Goal: Transaction & Acquisition: Purchase product/service

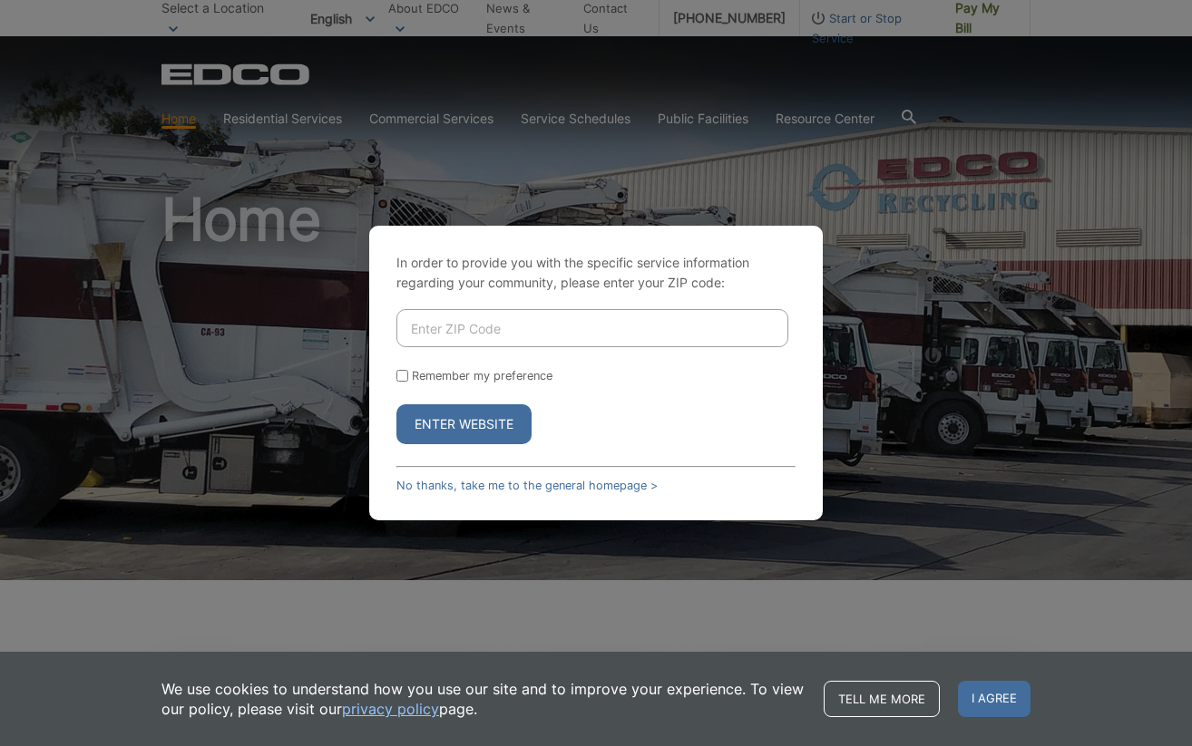
click at [439, 344] on input "Enter ZIP Code" at bounding box center [592, 328] width 392 height 38
type input "90755"
click at [396, 405] on button "Enter Website" at bounding box center [463, 425] width 135 height 40
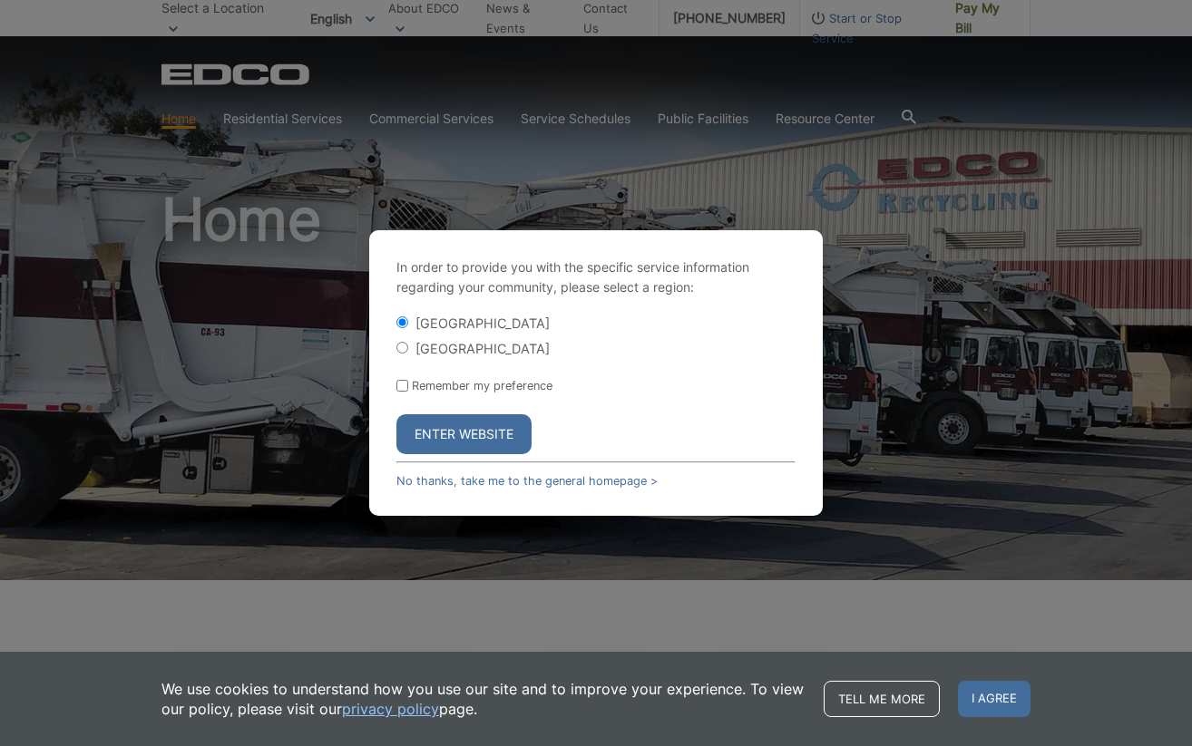
click at [473, 420] on button "Enter Website" at bounding box center [463, 434] width 135 height 40
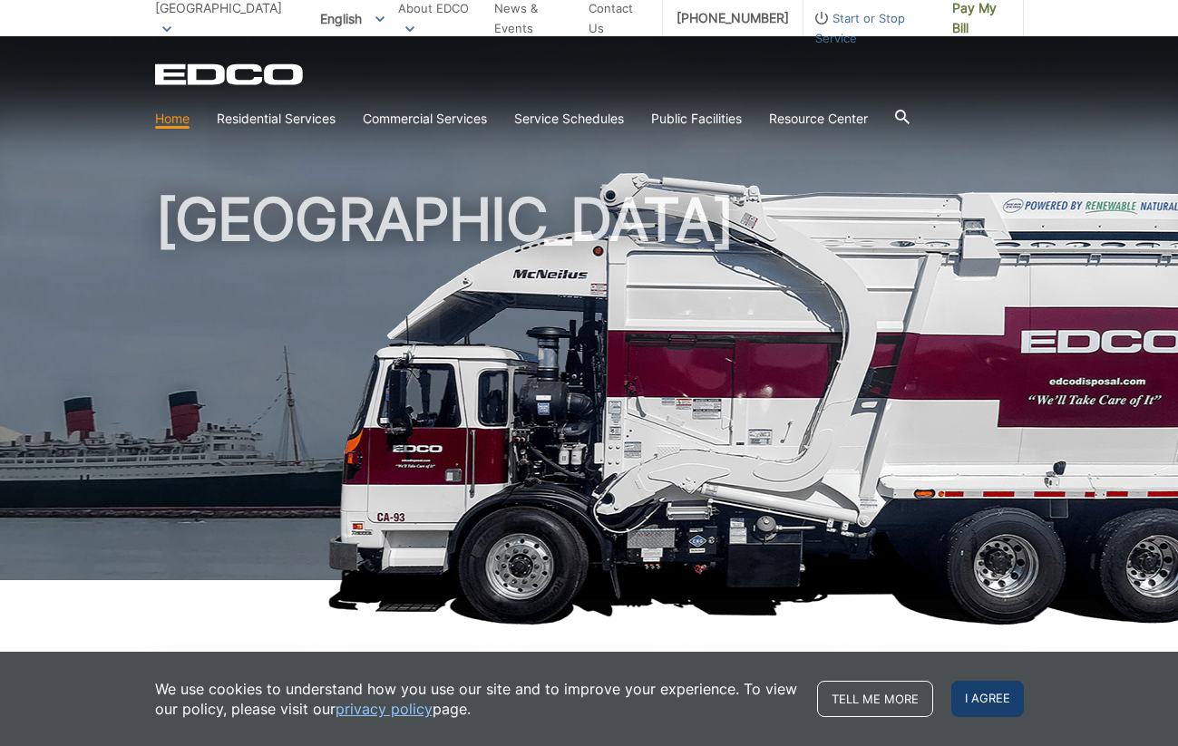
click at [1004, 711] on span "I agree" at bounding box center [987, 699] width 73 height 36
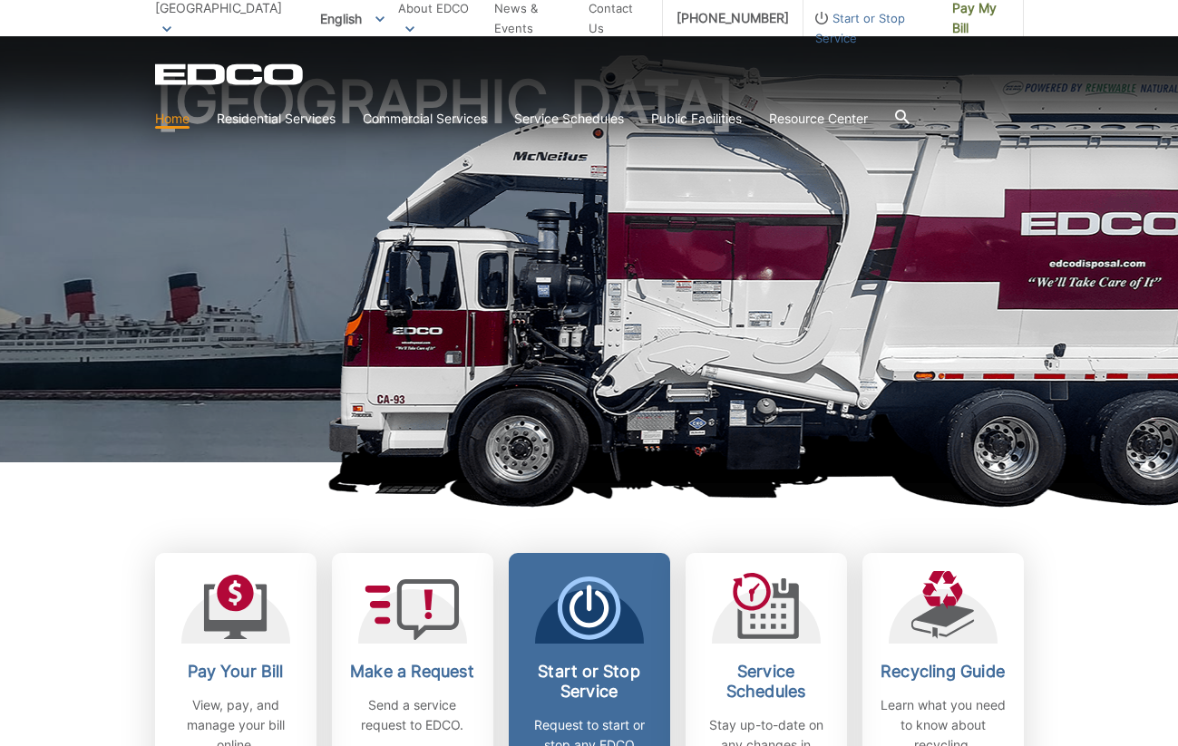
scroll to position [272, 0]
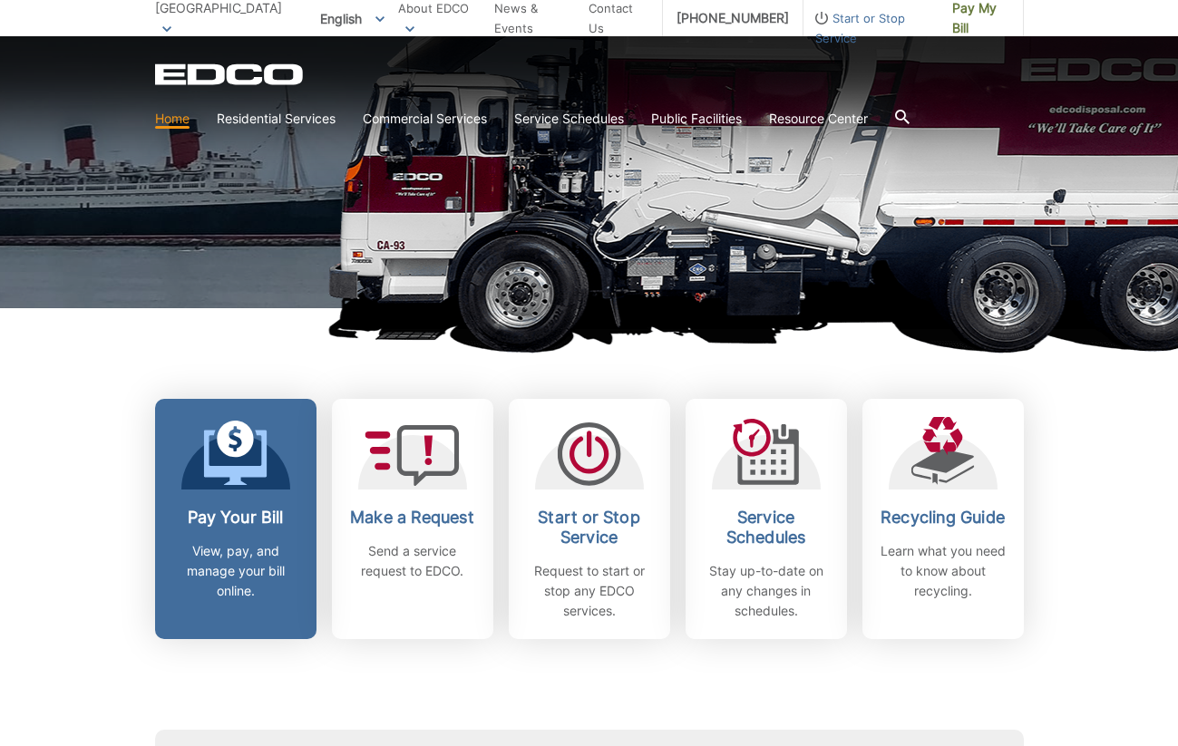
click at [222, 445] on icon at bounding box center [235, 439] width 37 height 37
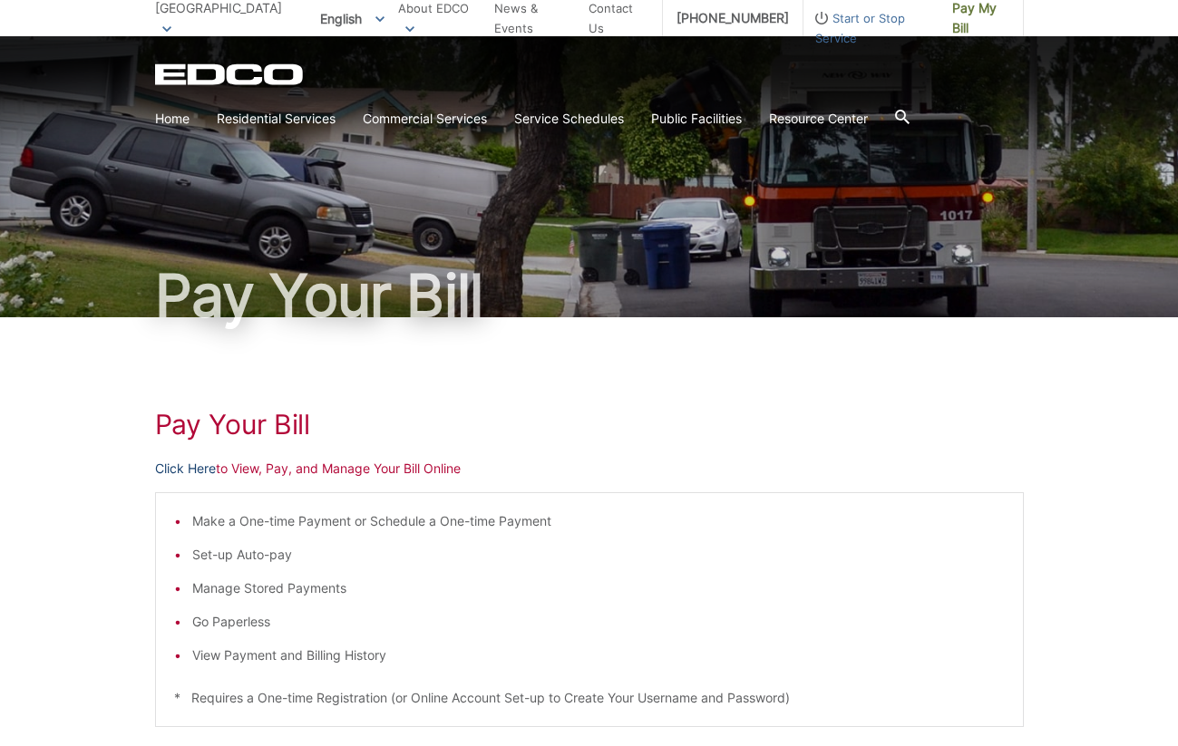
click at [204, 467] on link "Click Here" at bounding box center [185, 469] width 61 height 20
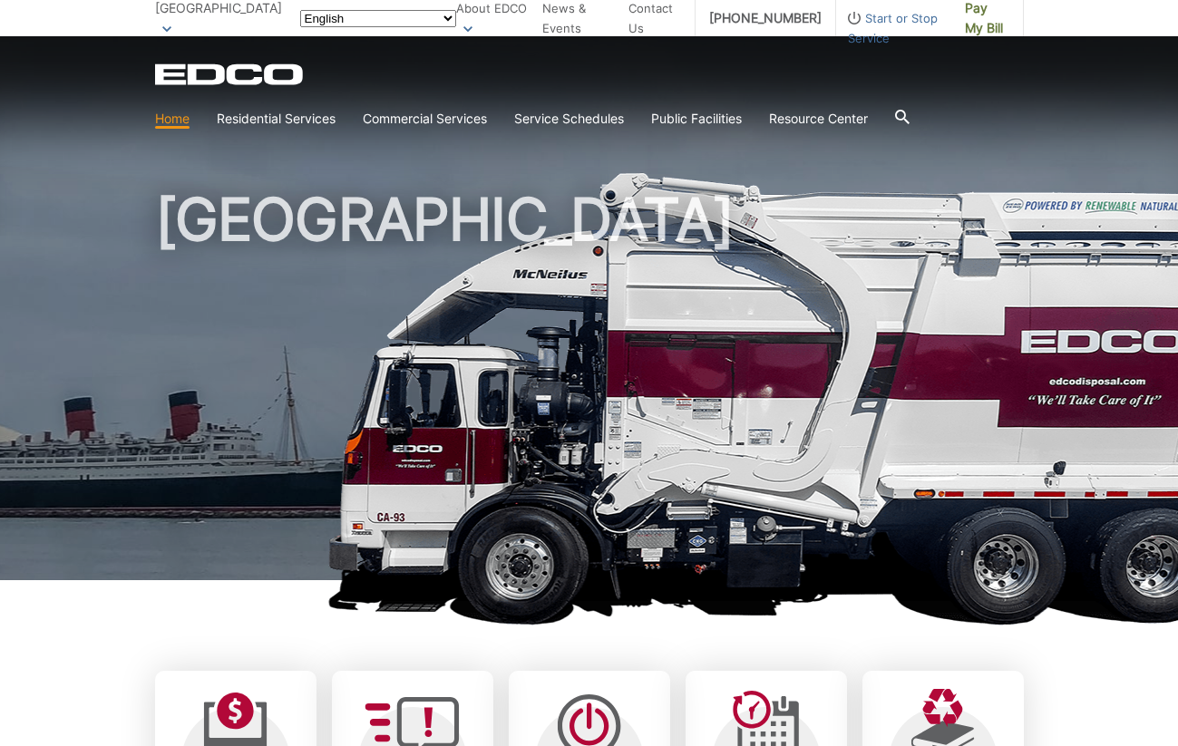
scroll to position [272, 0]
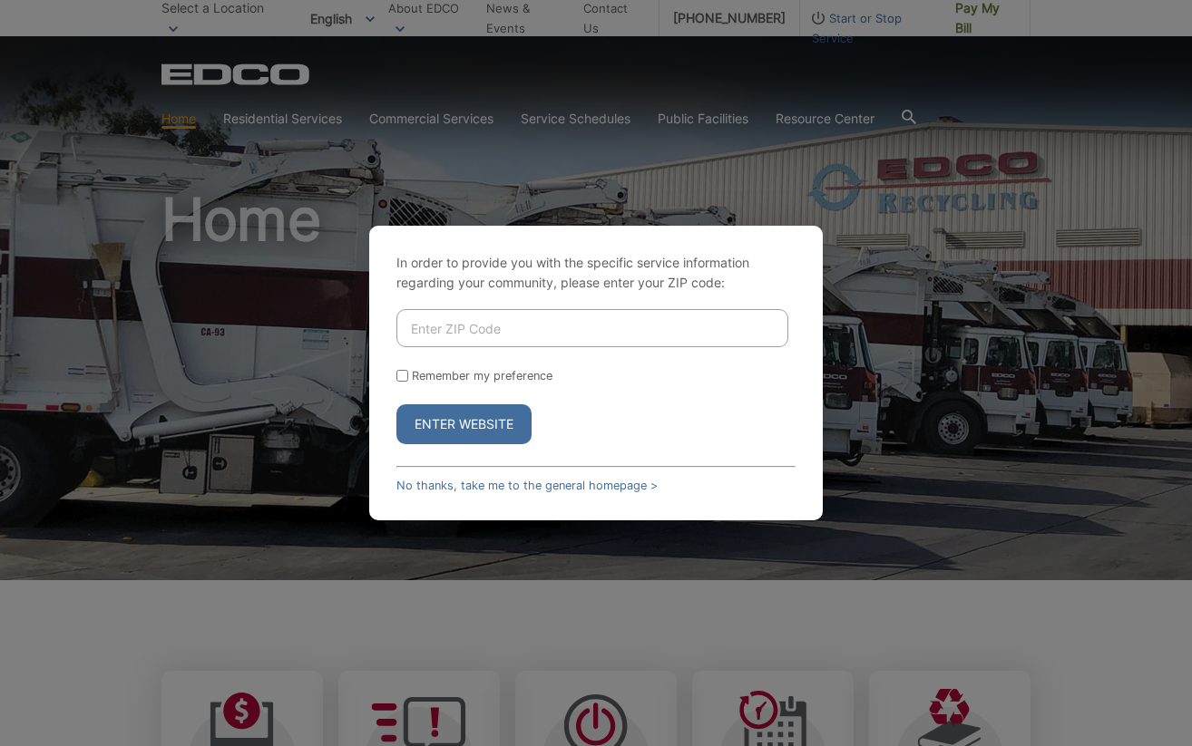
click at [479, 326] on input "Enter ZIP Code" at bounding box center [592, 328] width 392 height 38
type input "90755"
click at [494, 403] on form "90755 Remember my preference Enter Website" at bounding box center [595, 376] width 399 height 135
click at [499, 435] on button "Enter Website" at bounding box center [463, 425] width 135 height 40
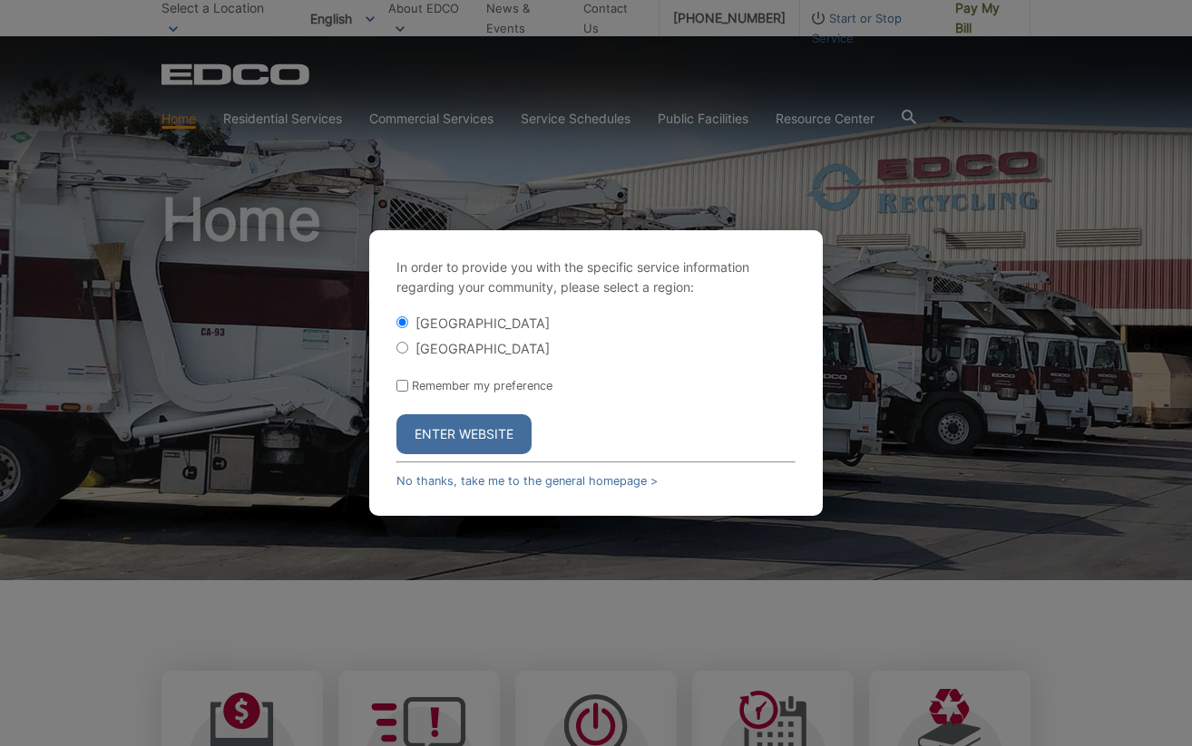
click at [439, 336] on div "Long Beach Signal Hill" at bounding box center [595, 336] width 399 height 44
click at [440, 356] on div "[GEOGRAPHIC_DATA]" at bounding box center [595, 348] width 399 height 18
click at [444, 353] on label "[GEOGRAPHIC_DATA]" at bounding box center [482, 348] width 134 height 15
click at [408, 353] on input "[GEOGRAPHIC_DATA]" at bounding box center [402, 348] width 12 height 12
radio input "true"
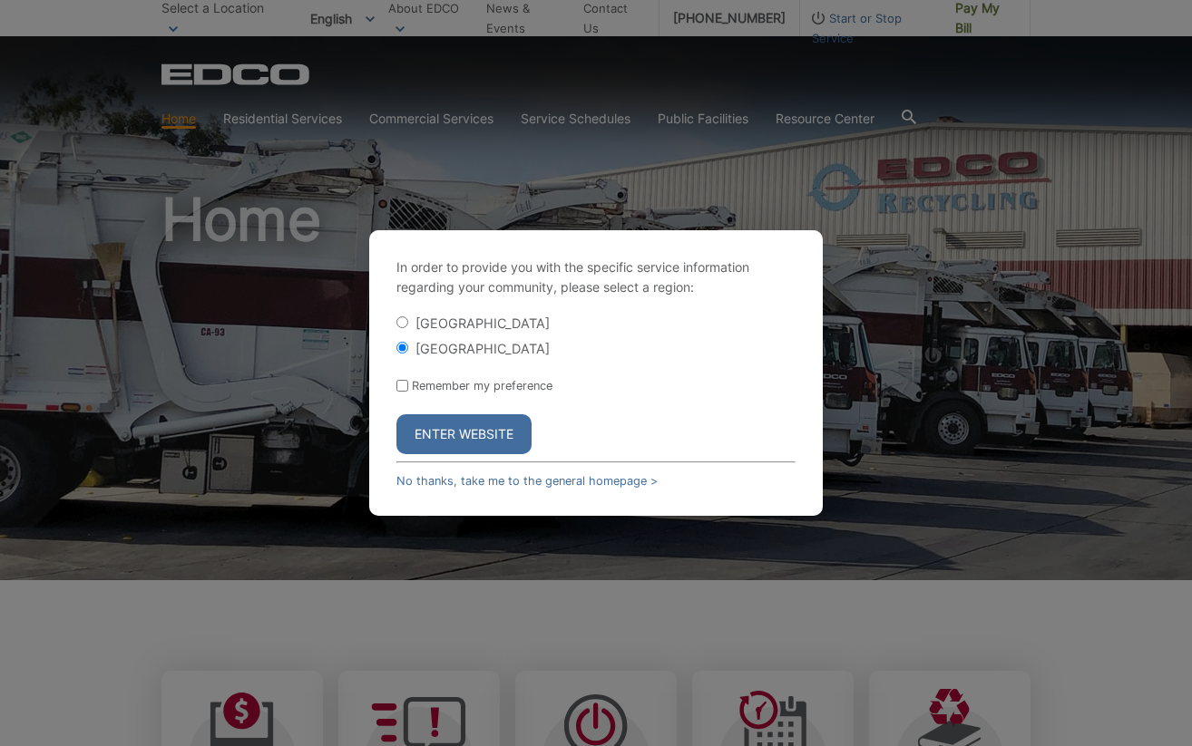
click at [473, 443] on button "Enter Website" at bounding box center [463, 434] width 135 height 40
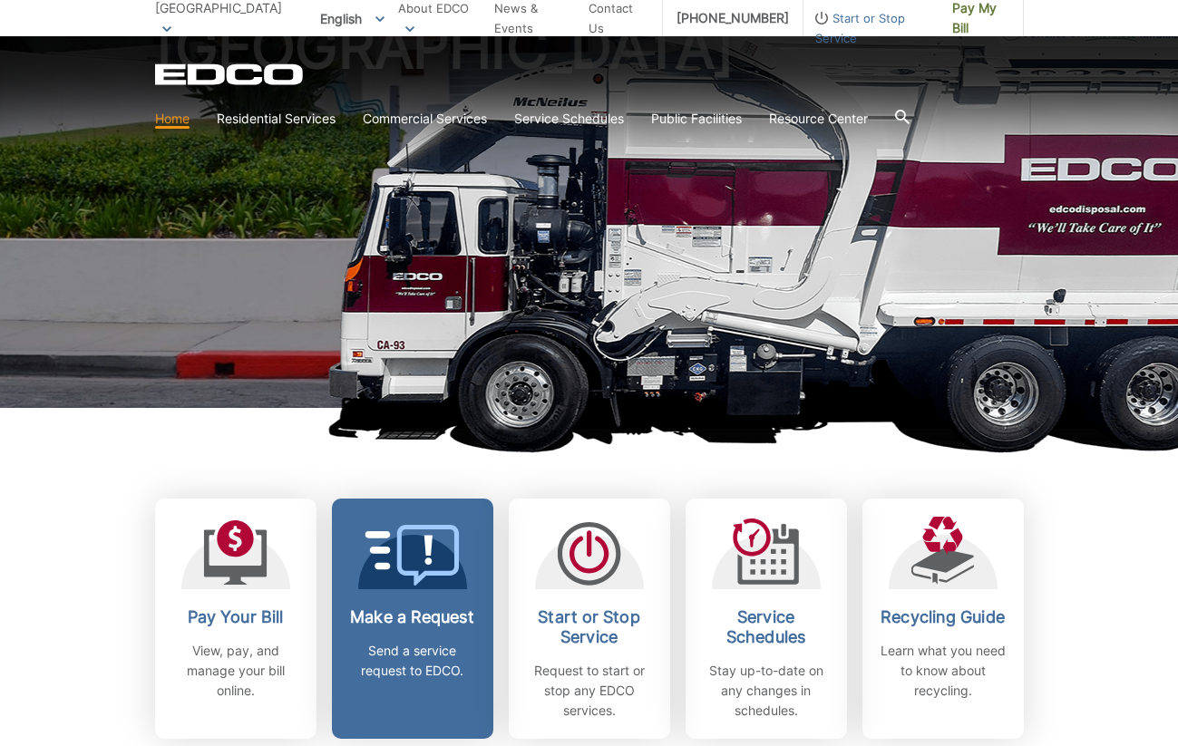
scroll to position [363, 0]
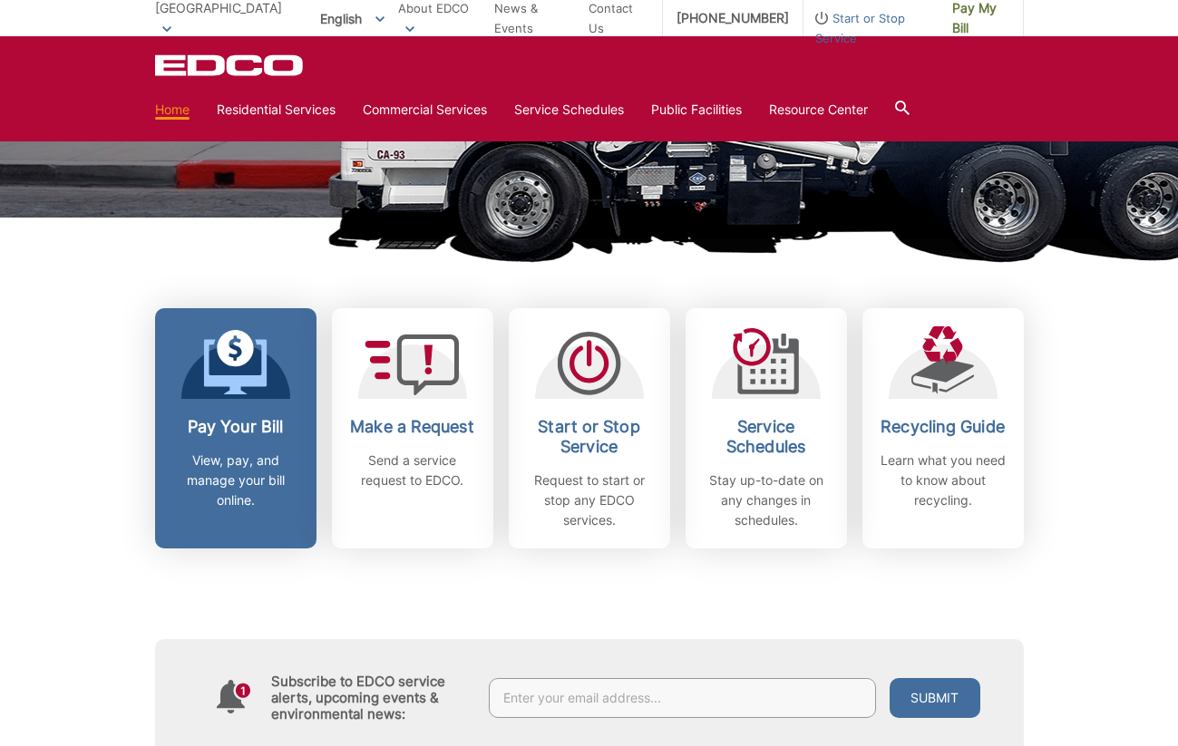
click at [290, 424] on h2 "Pay Your Bill" at bounding box center [236, 427] width 134 height 20
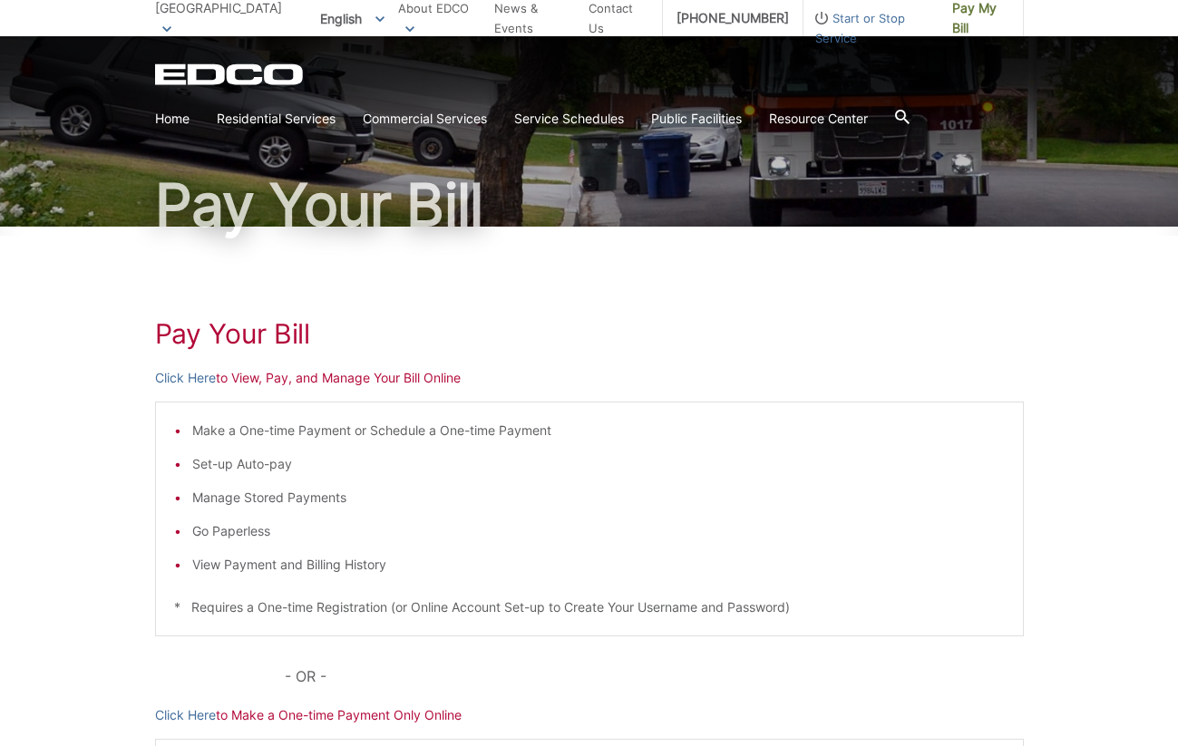
scroll to position [272, 0]
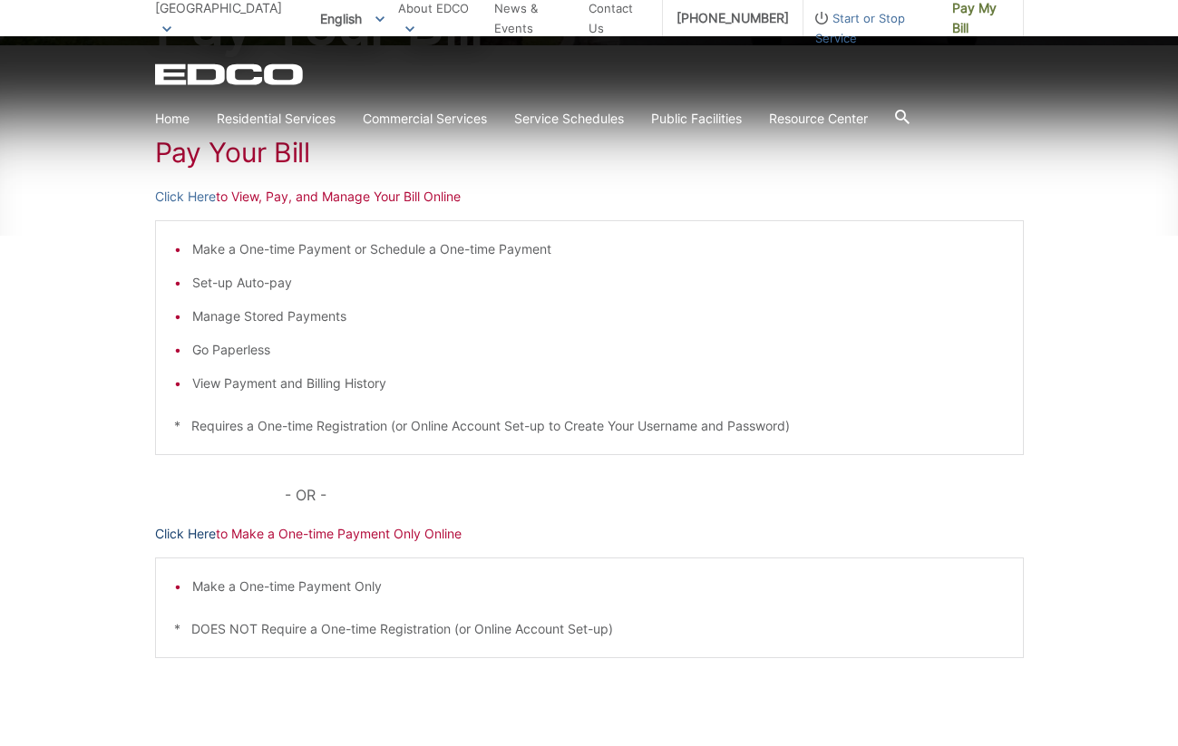
click at [193, 532] on link "Click Here" at bounding box center [185, 534] width 61 height 20
